Goal: Information Seeking & Learning: Learn about a topic

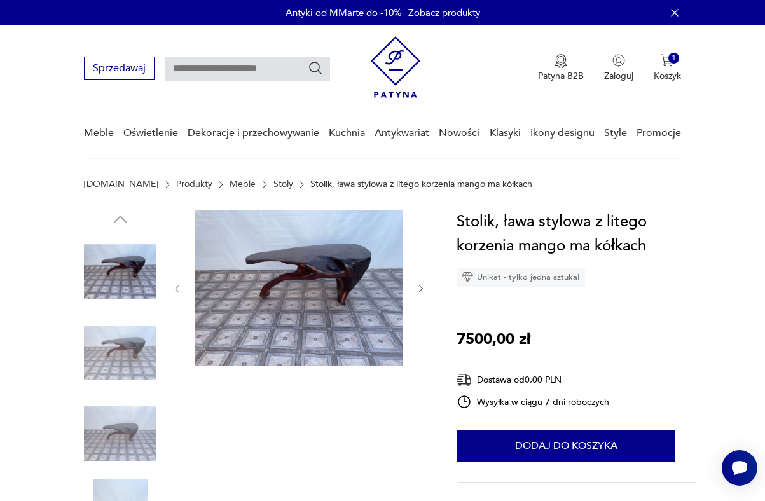
click at [209, 62] on input "text" at bounding box center [247, 69] width 165 height 24
type input "****"
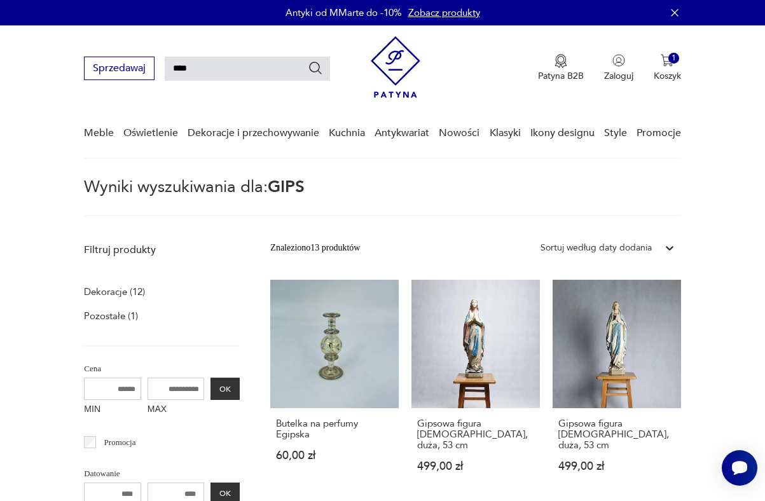
click at [246, 70] on input "****" at bounding box center [247, 69] width 165 height 24
type input "**********"
click at [317, 64] on icon "Szukaj" at bounding box center [315, 67] width 15 height 15
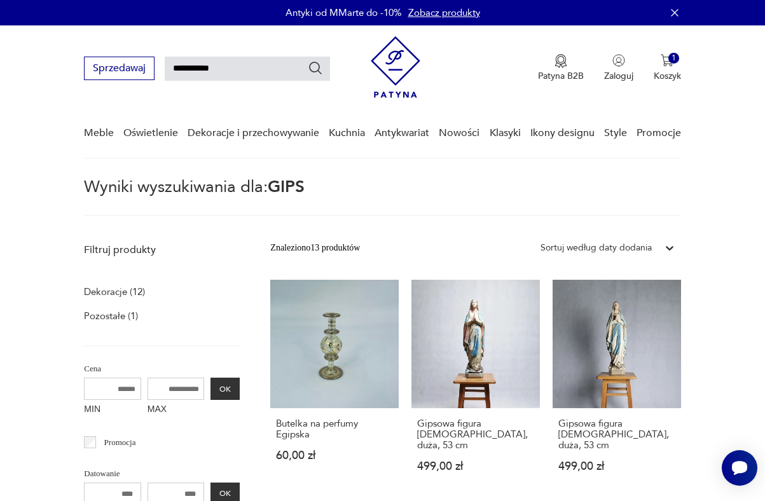
type input "**********"
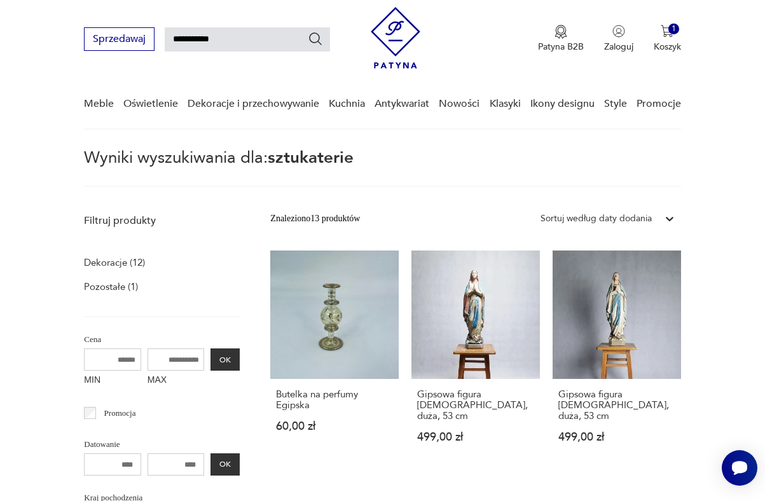
scroll to position [45, 0]
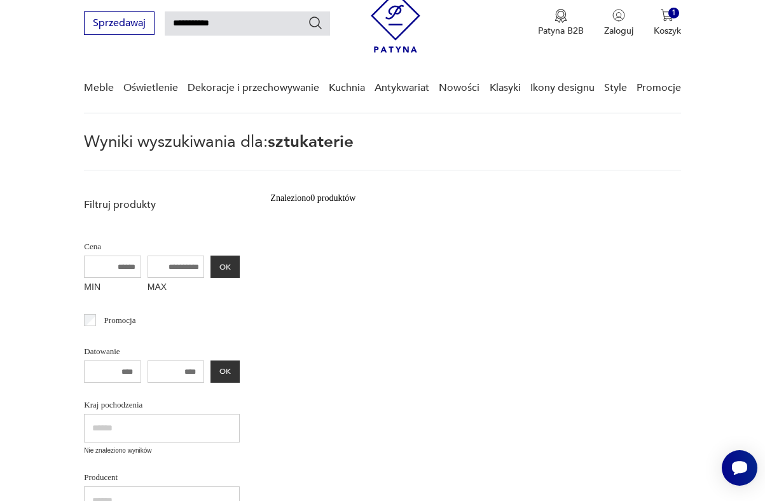
click at [226, 27] on input "**********" at bounding box center [247, 23] width 165 height 24
type input "**********"
type input "*"
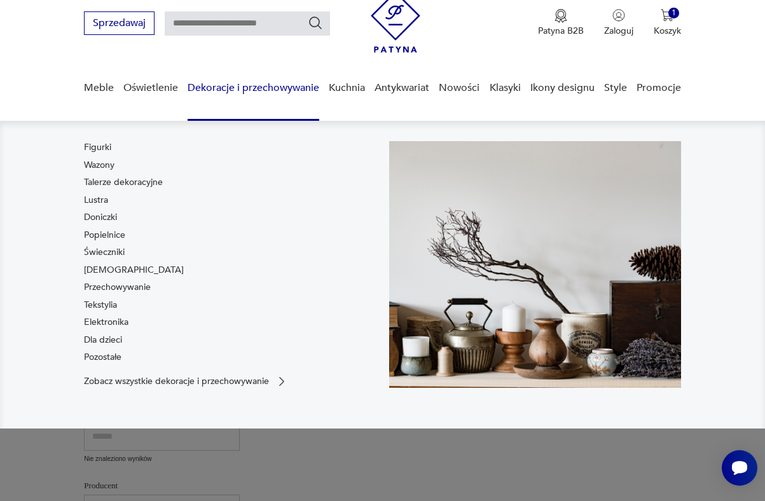
click at [223, 85] on link "Dekoracje i przechowywanie" at bounding box center [254, 88] width 132 height 49
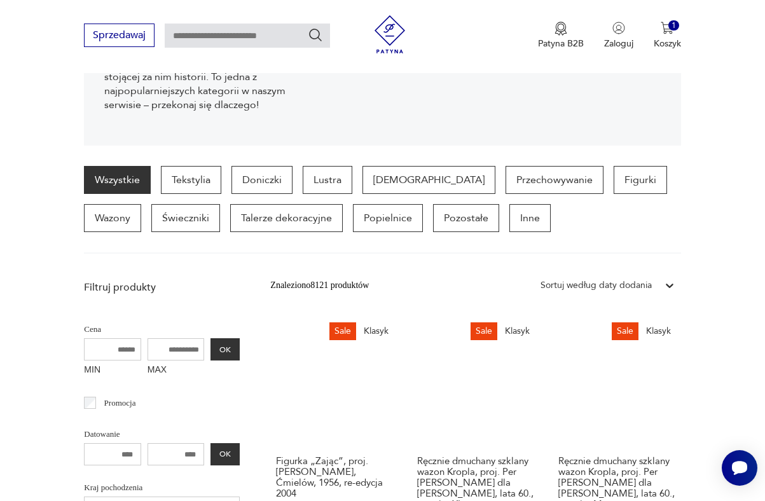
scroll to position [257, 0]
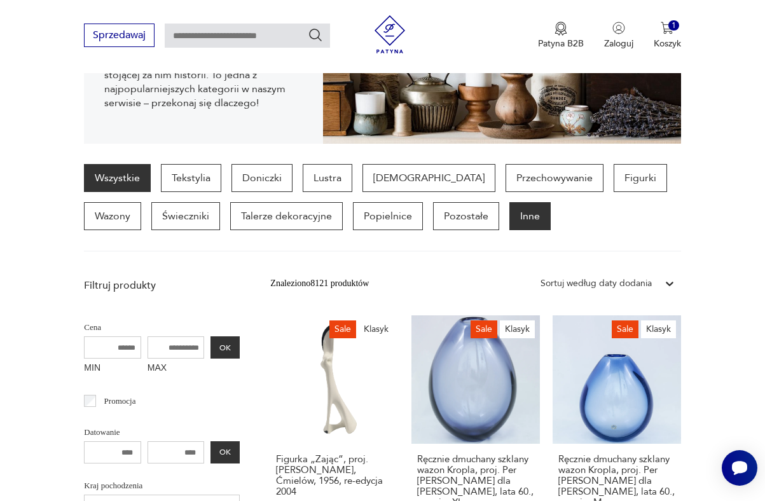
click at [509, 217] on p "Inne" at bounding box center [529, 216] width 41 height 28
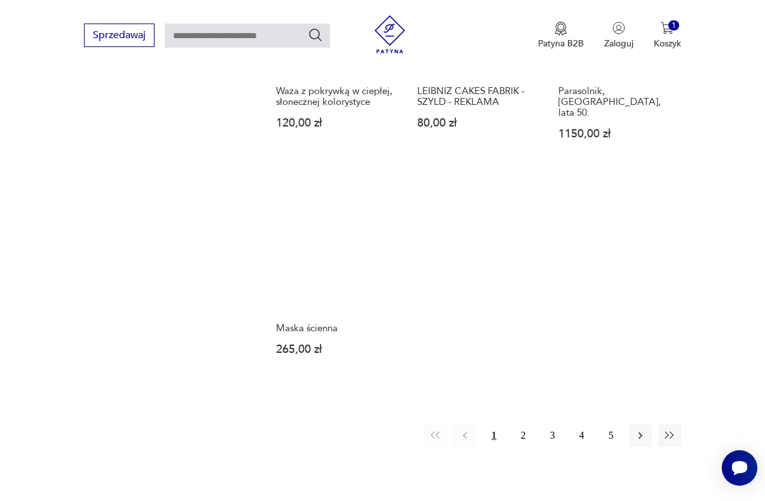
scroll to position [1596, 0]
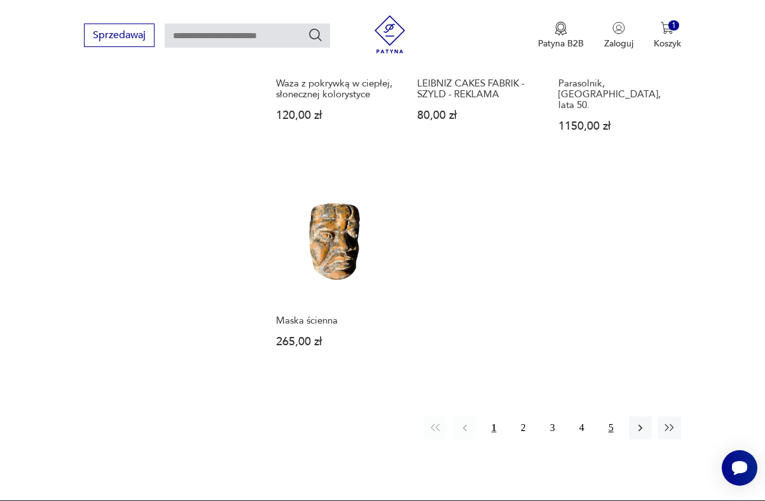
click at [605, 418] on button "5" at bounding box center [611, 428] width 23 height 23
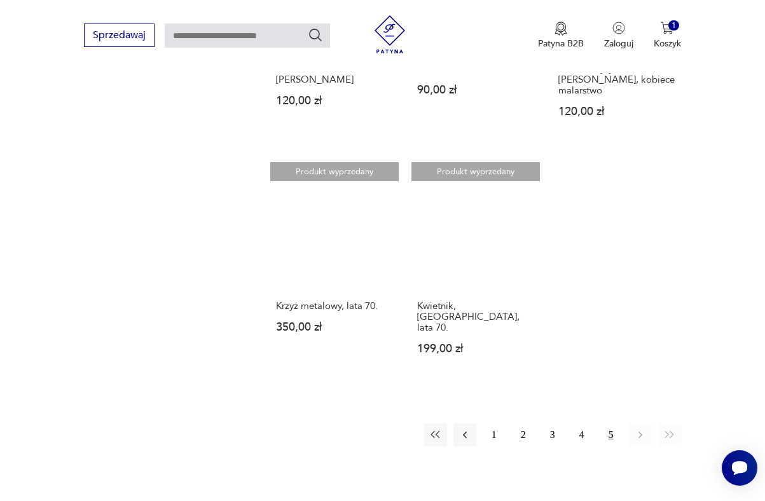
scroll to position [1147, 0]
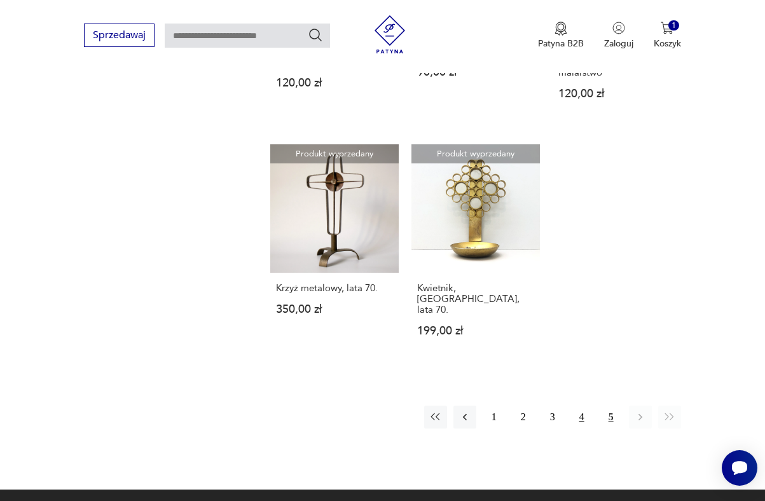
click at [580, 406] on button "4" at bounding box center [582, 417] width 23 height 23
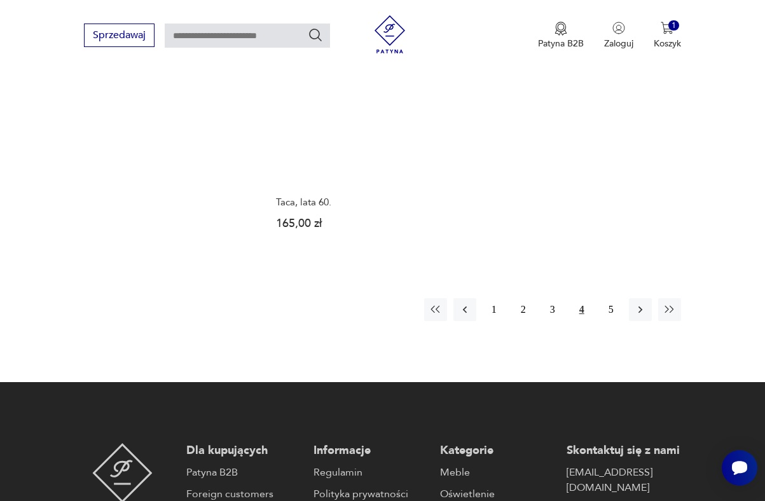
scroll to position [1737, 0]
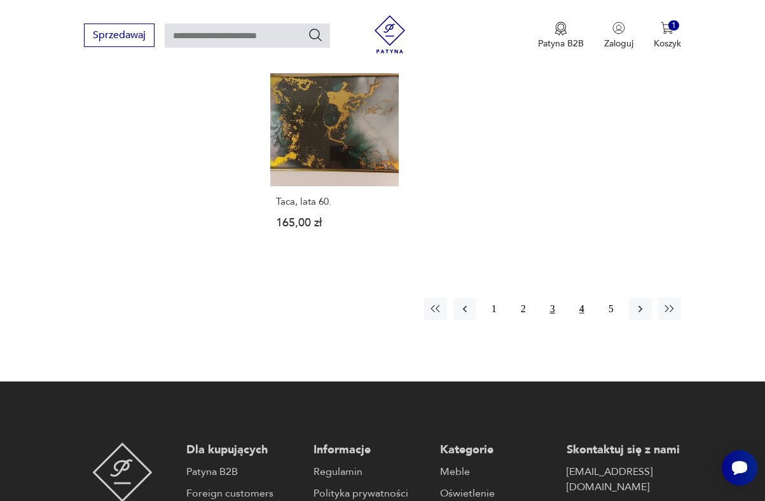
click at [550, 298] on button "3" at bounding box center [552, 309] width 23 height 23
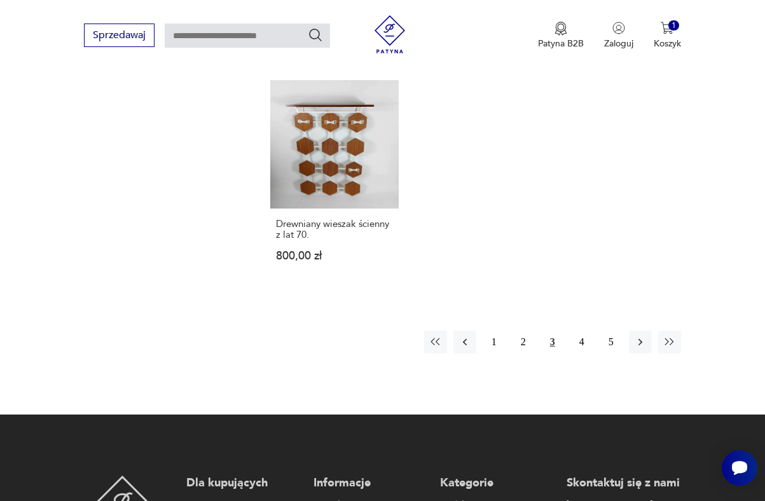
scroll to position [1757, 0]
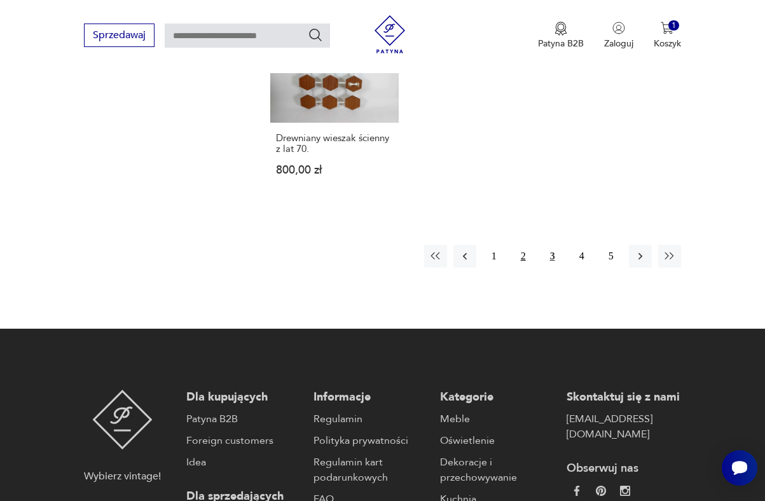
click at [516, 246] on button "2" at bounding box center [523, 256] width 23 height 23
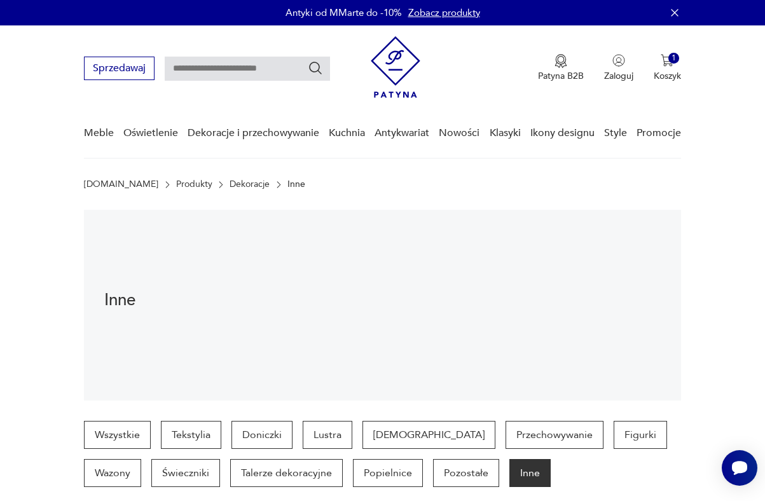
click at [270, 71] on input "text" at bounding box center [247, 69] width 165 height 24
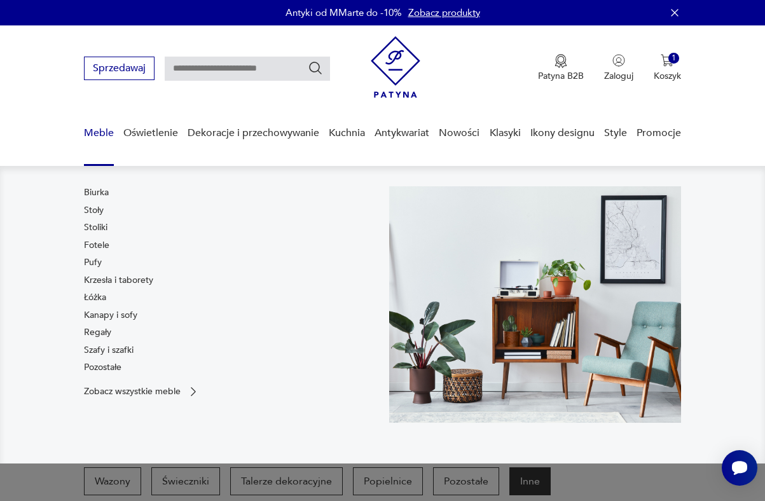
click at [92, 189] on link "Biurka" at bounding box center [96, 192] width 25 height 13
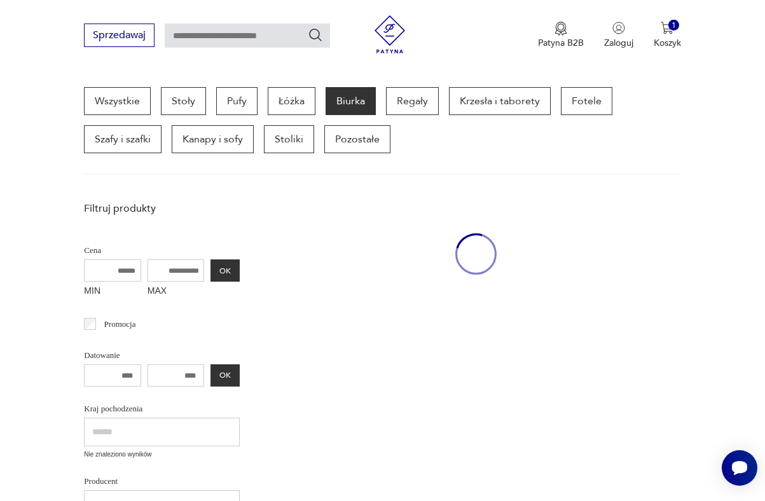
scroll to position [338, 0]
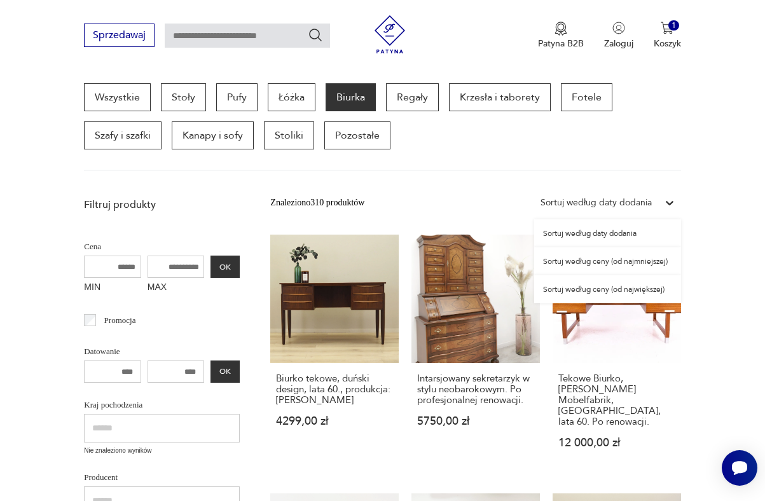
click at [603, 199] on div "Sortuj według daty dodania" at bounding box center [596, 203] width 111 height 14
click at [597, 261] on div "Sortuj według ceny (od najmniejszej)" at bounding box center [607, 261] width 147 height 28
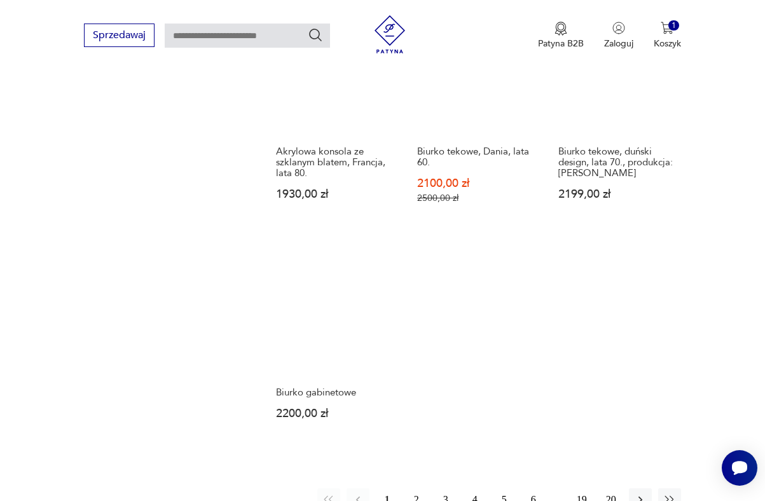
scroll to position [1586, 0]
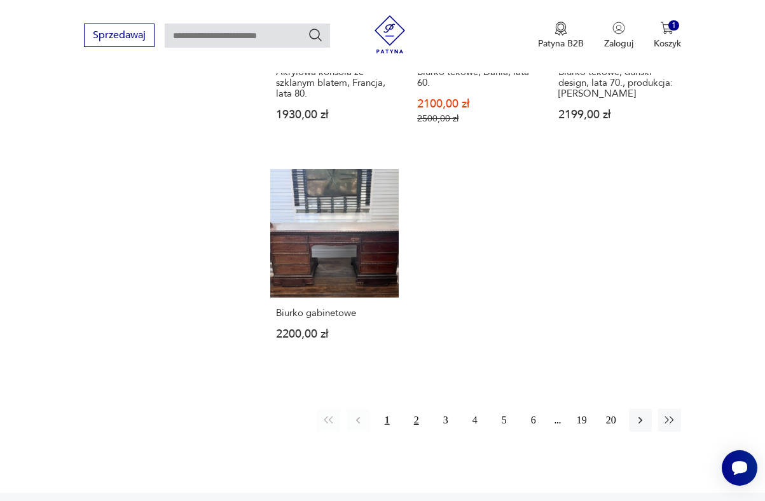
click at [416, 409] on button "2" at bounding box center [416, 420] width 23 height 23
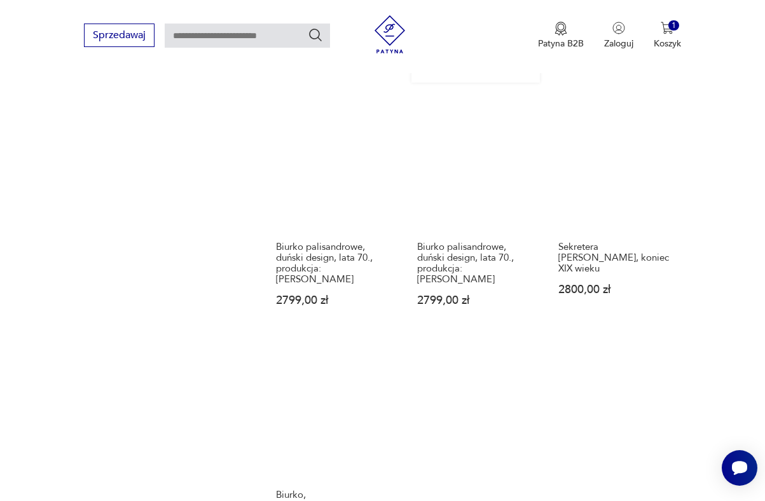
scroll to position [1558, 0]
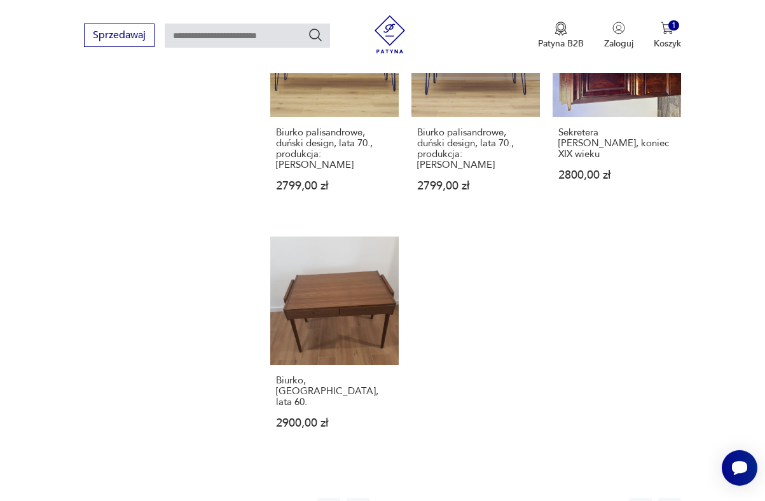
click at [446, 498] on button "3" at bounding box center [445, 509] width 23 height 23
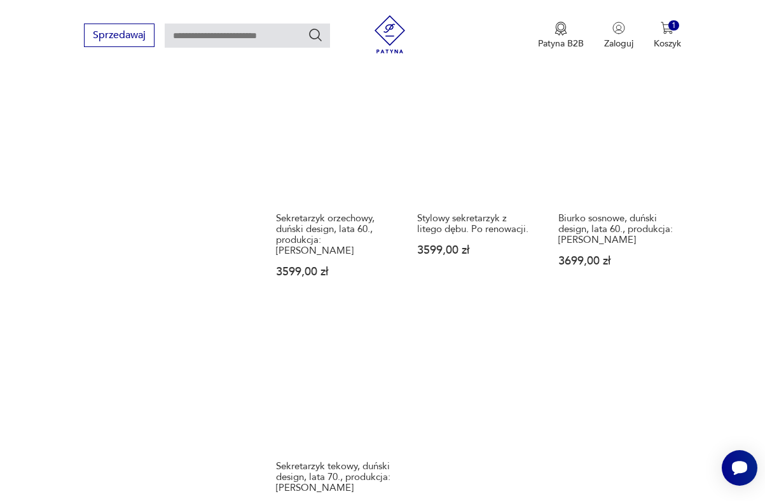
scroll to position [1465, 0]
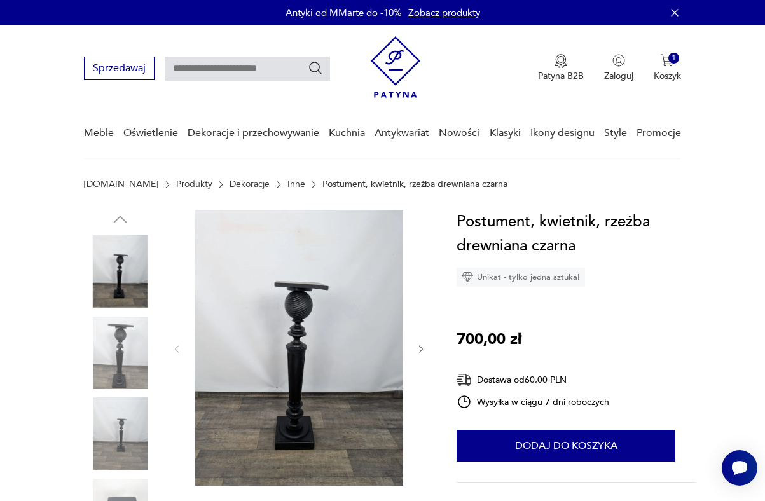
click at [418, 346] on icon "button" at bounding box center [421, 349] width 10 height 10
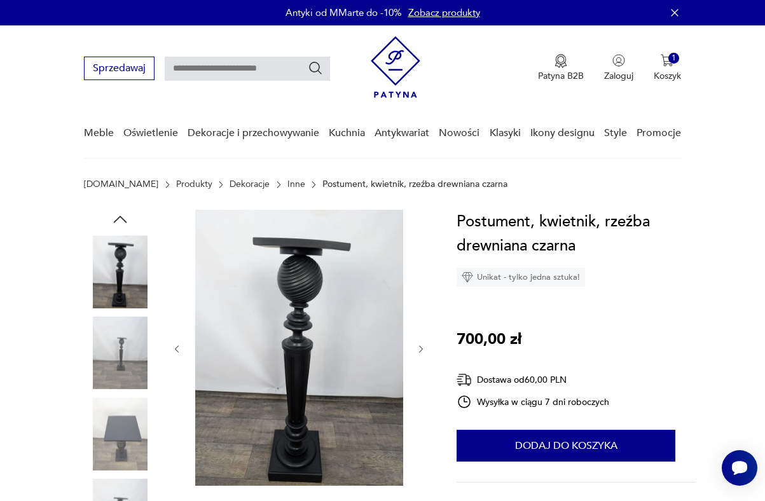
click at [418, 346] on icon "button" at bounding box center [421, 349] width 10 height 10
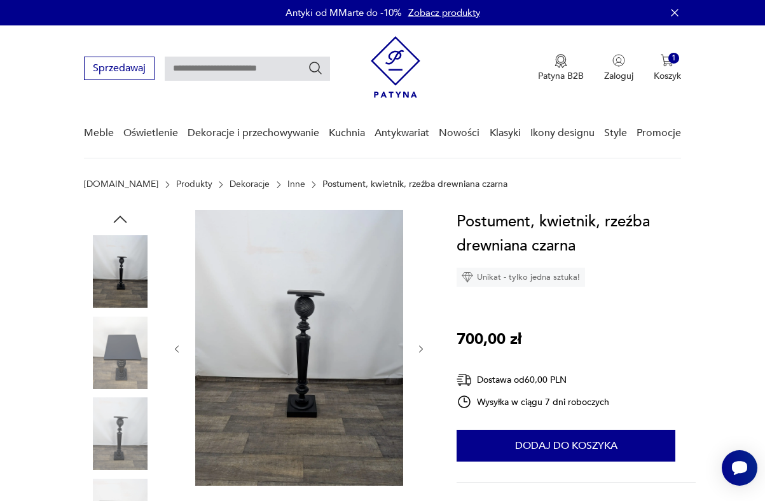
click at [418, 346] on icon "button" at bounding box center [421, 349] width 10 height 10
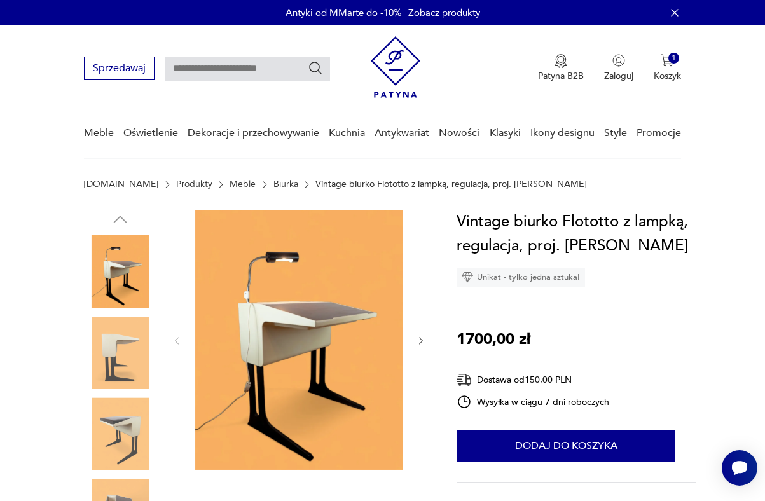
click at [419, 340] on icon "button" at bounding box center [421, 341] width 10 height 10
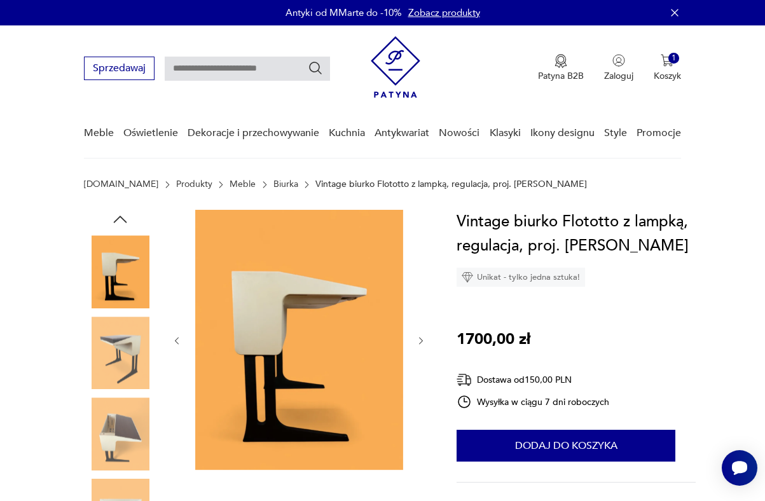
click at [419, 340] on icon "button" at bounding box center [421, 341] width 10 height 10
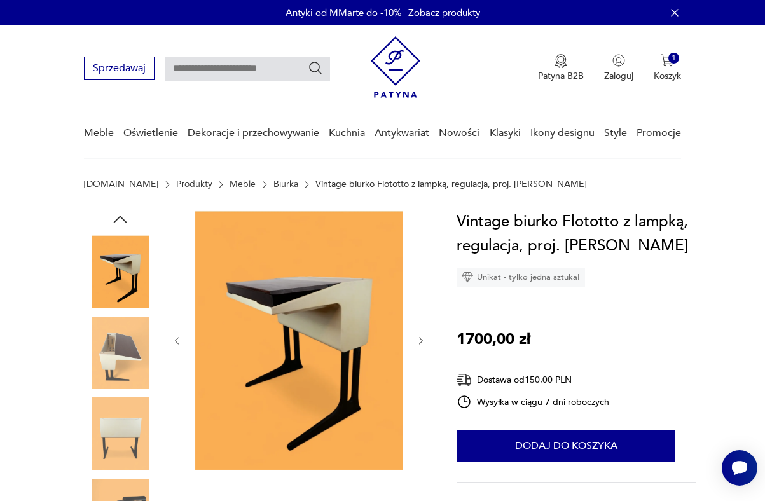
click at [419, 340] on icon "button" at bounding box center [421, 341] width 10 height 10
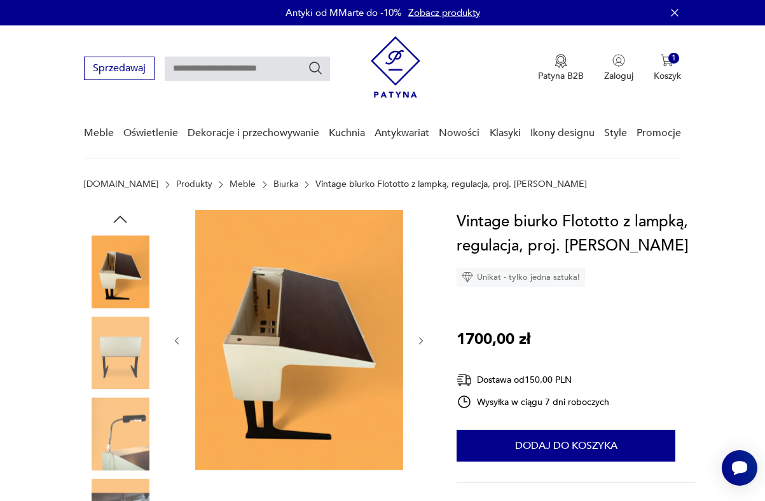
click at [419, 340] on icon "button" at bounding box center [421, 341] width 10 height 10
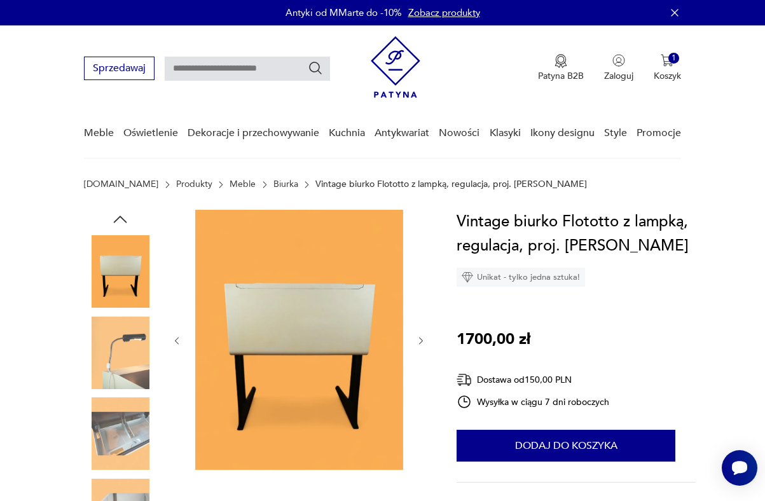
click at [419, 340] on icon "button" at bounding box center [421, 341] width 10 height 10
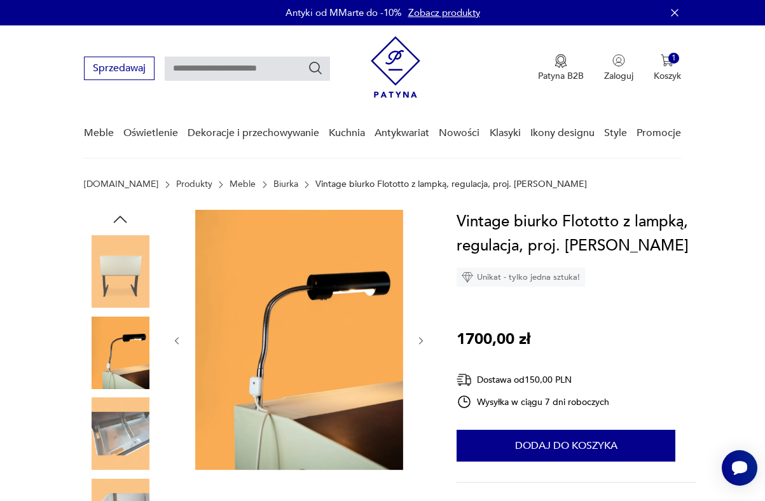
click at [419, 340] on icon "button" at bounding box center [421, 341] width 10 height 10
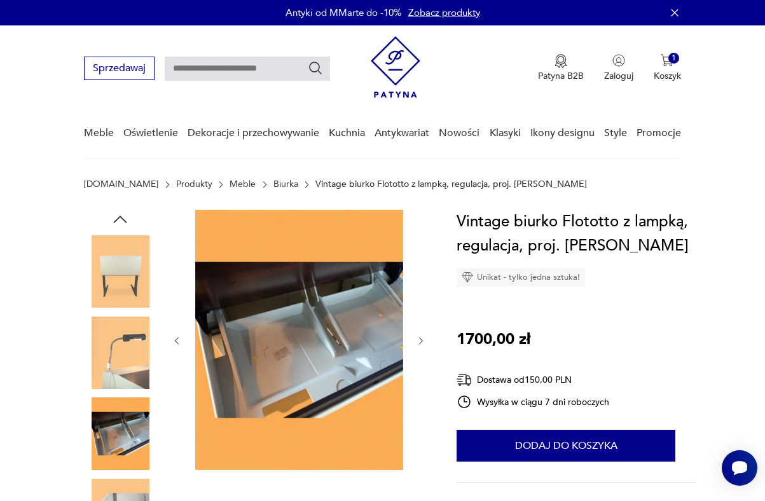
click at [419, 340] on icon "button" at bounding box center [421, 341] width 10 height 10
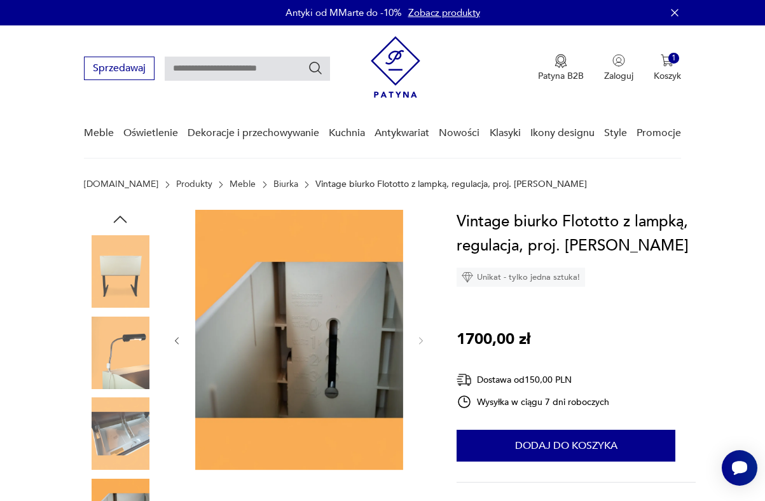
click at [123, 219] on icon "button" at bounding box center [120, 219] width 19 height 19
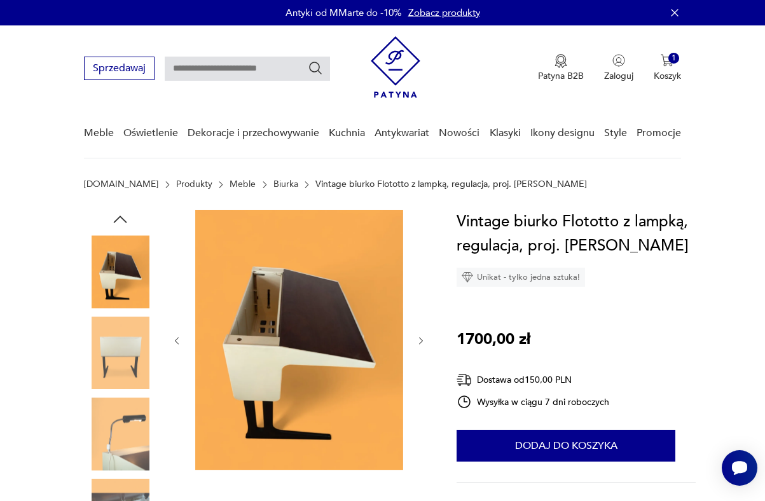
click at [123, 219] on icon "button" at bounding box center [120, 219] width 13 height 7
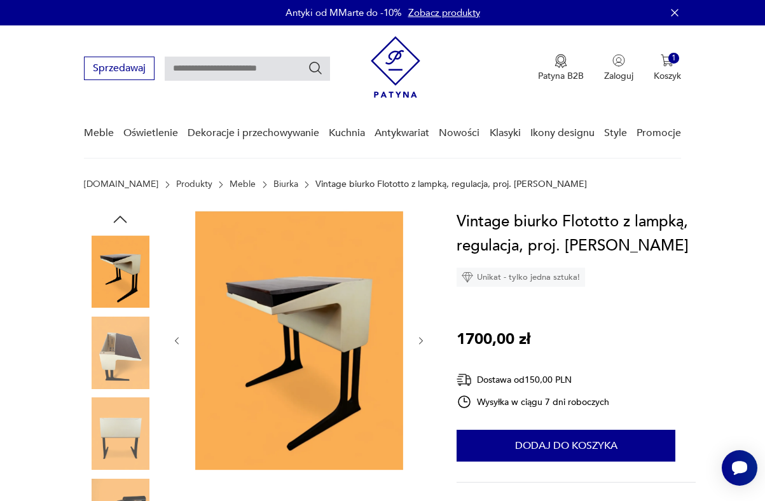
click at [123, 219] on icon "button" at bounding box center [120, 219] width 13 height 7
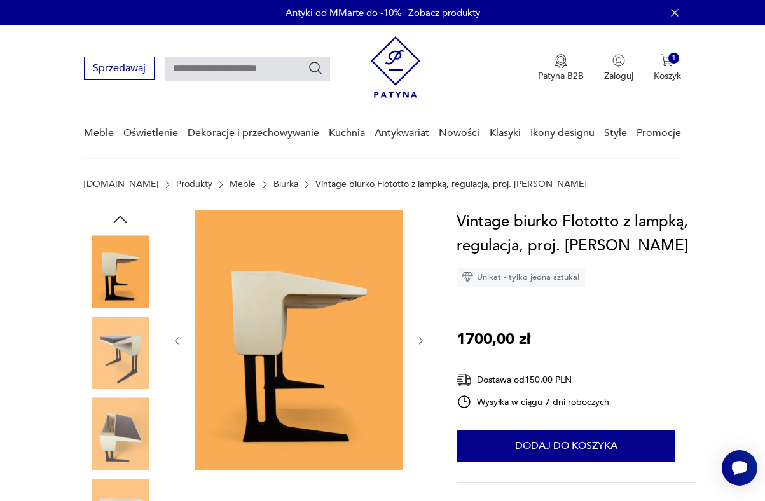
click at [123, 219] on icon "button" at bounding box center [120, 219] width 13 height 7
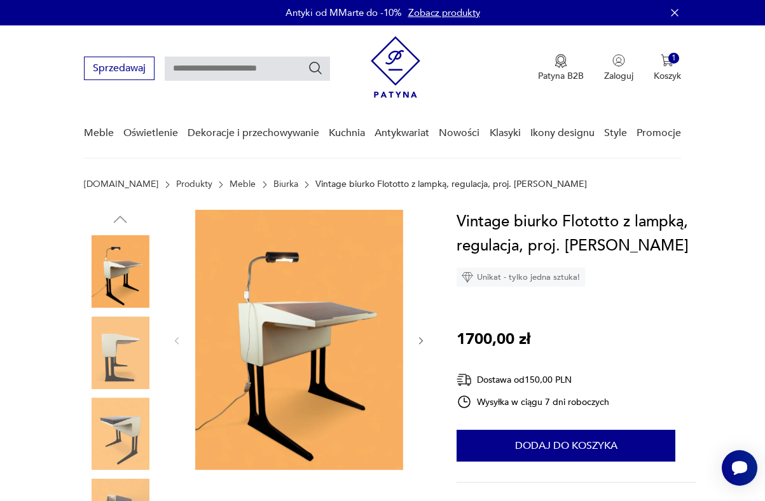
click at [118, 278] on img at bounding box center [120, 271] width 73 height 73
click at [326, 370] on img at bounding box center [299, 340] width 208 height 260
